Goal: Task Accomplishment & Management: Manage account settings

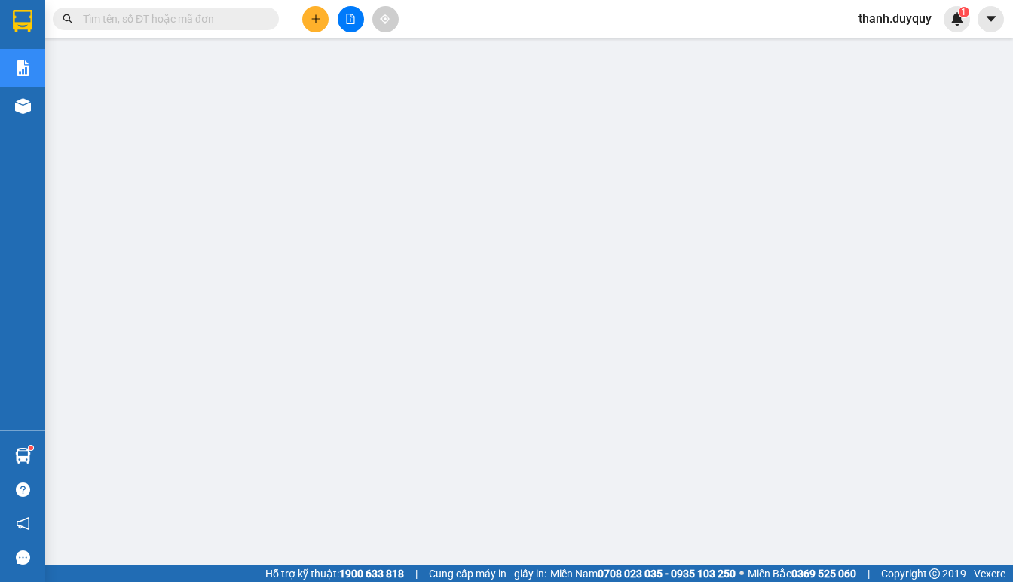
click at [894, 20] on span "thanh.duyquy" at bounding box center [894, 18] width 97 height 19
click at [897, 43] on span "Đăng xuất" at bounding box center [901, 46] width 66 height 17
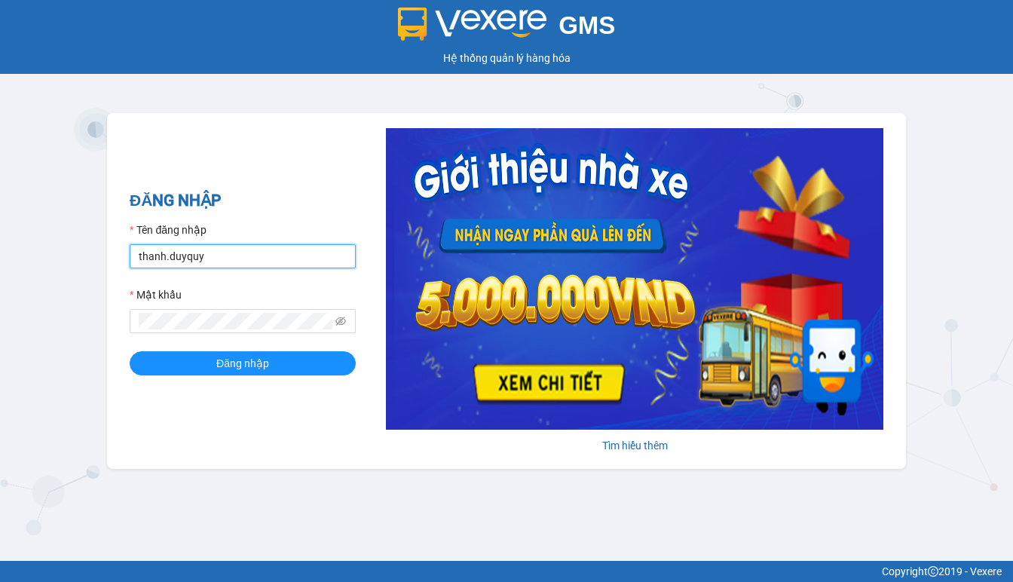
click at [336, 259] on input "thanh.duyquy" at bounding box center [243, 256] width 226 height 24
type input "thanh.thaochau"
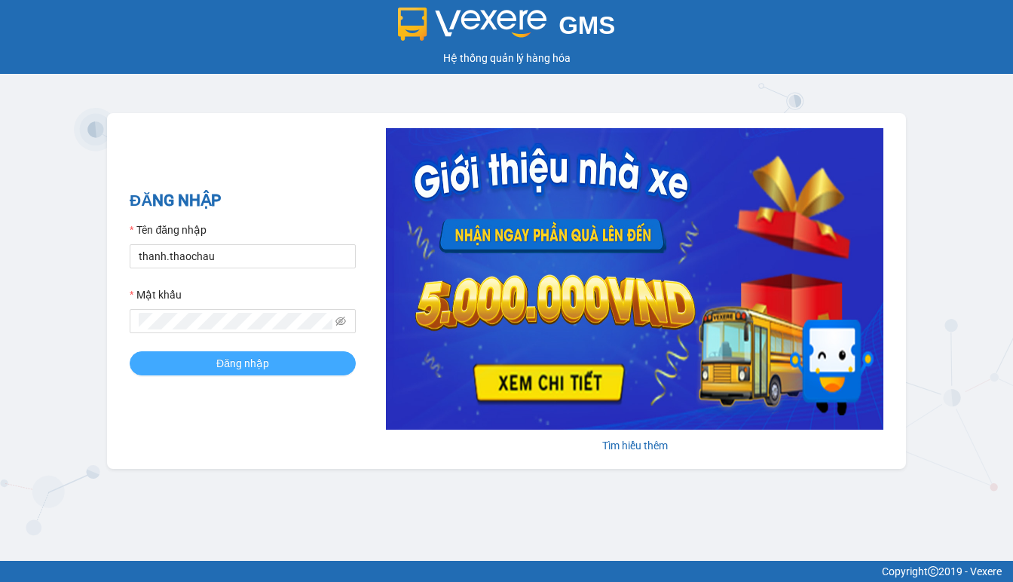
click at [252, 356] on span "Đăng nhập" at bounding box center [242, 363] width 53 height 17
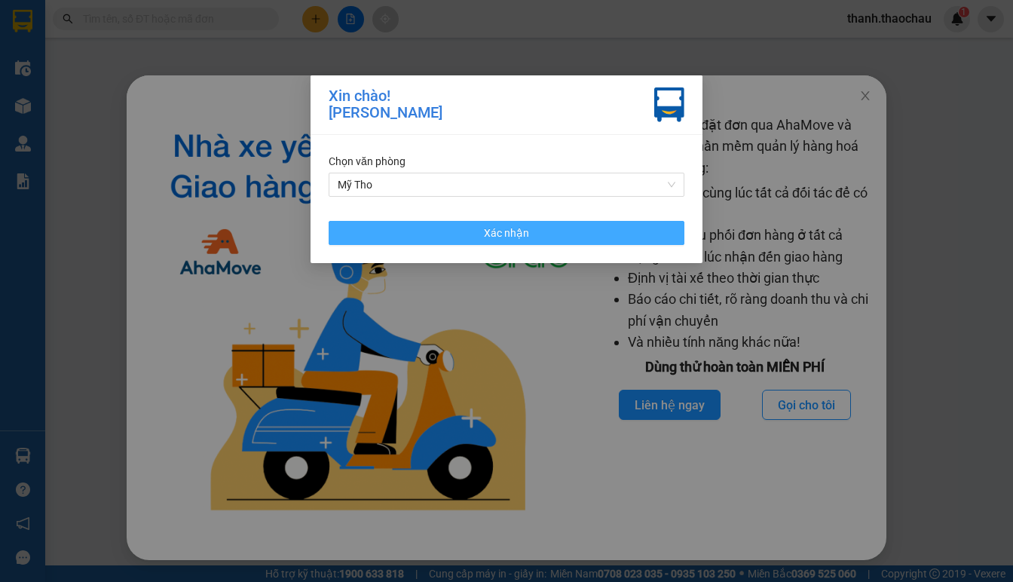
click at [521, 235] on span "Xác nhận" at bounding box center [506, 233] width 45 height 17
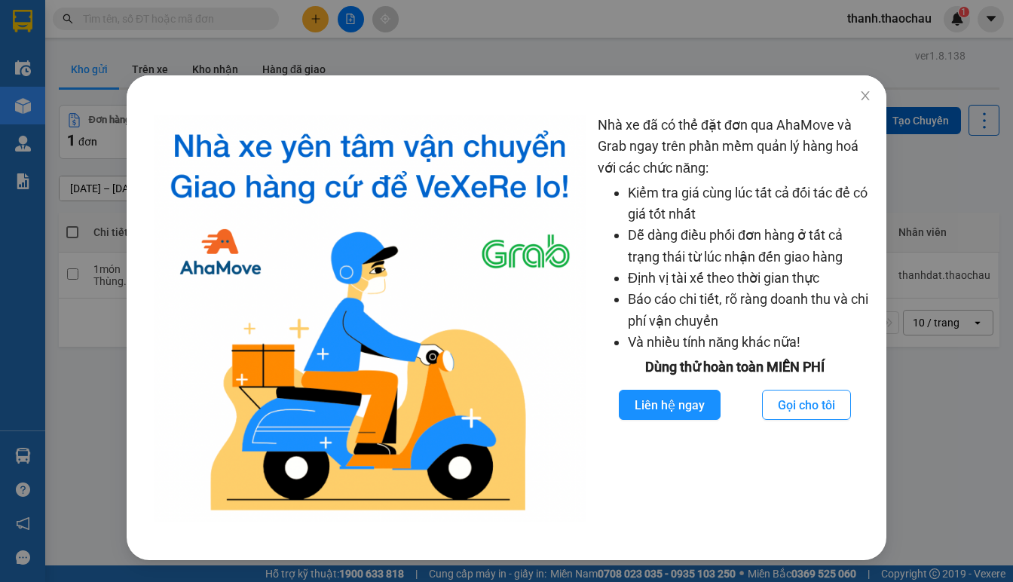
drag, startPoint x: 992, startPoint y: 492, endPoint x: 974, endPoint y: 473, distance: 26.6
click at [987, 489] on div "Nhà xe đã có thể đặt đơn qua AhaMove và Grab ngay trên phần mềm quản lý hàng ho…" at bounding box center [506, 291] width 1013 height 582
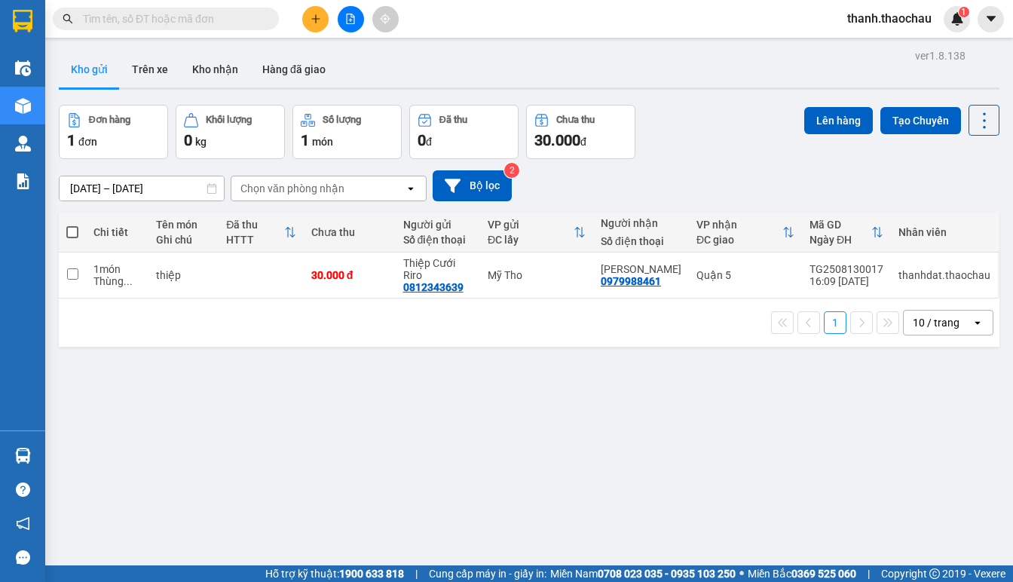
click at [965, 463] on div "ver 1.8.138 Kho gửi Trên xe Kho nhận Hàng đã giao Đơn hàng 1 đơn Khối lượng 0 k…" at bounding box center [529, 336] width 952 height 582
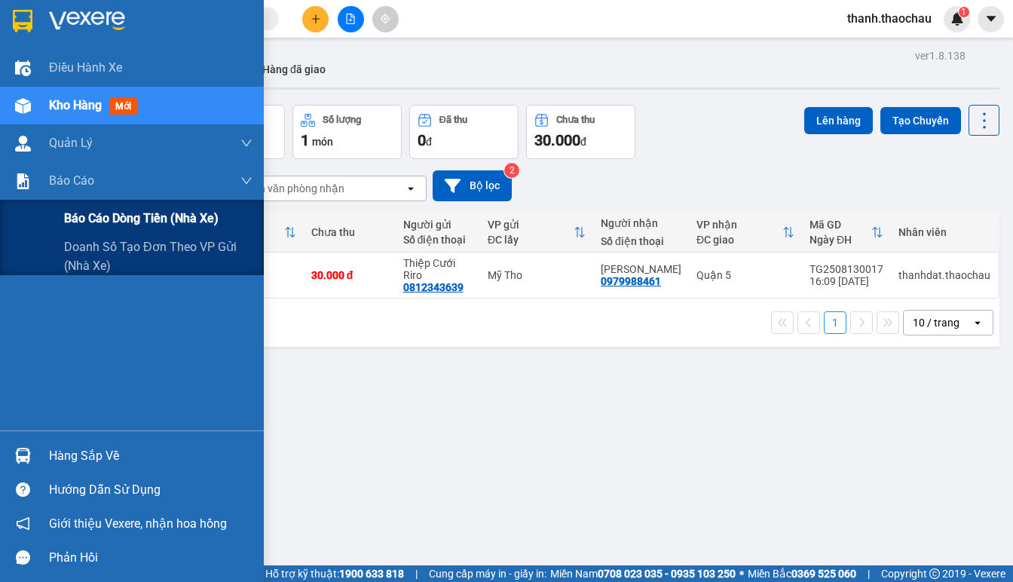
click at [145, 212] on span "Báo cáo dòng tiền (nhà xe)" at bounding box center [141, 218] width 154 height 19
